Goal: Transaction & Acquisition: Purchase product/service

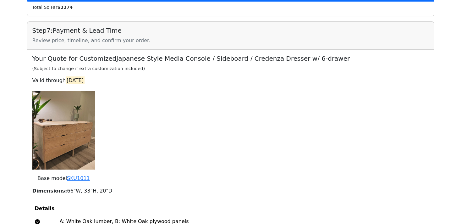
scroll to position [1219, 0]
click at [75, 128] on img at bounding box center [63, 129] width 63 height 79
click at [83, 175] on link "SKU 1011" at bounding box center [78, 178] width 23 height 6
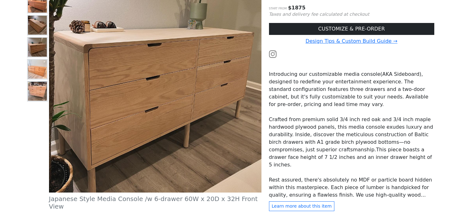
scroll to position [150, 0]
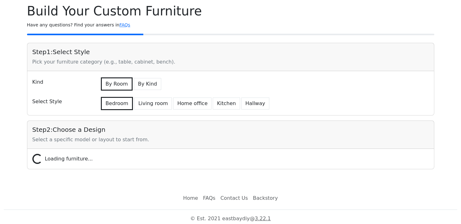
scroll to position [28, 0]
